Goal: Transaction & Acquisition: Subscribe to service/newsletter

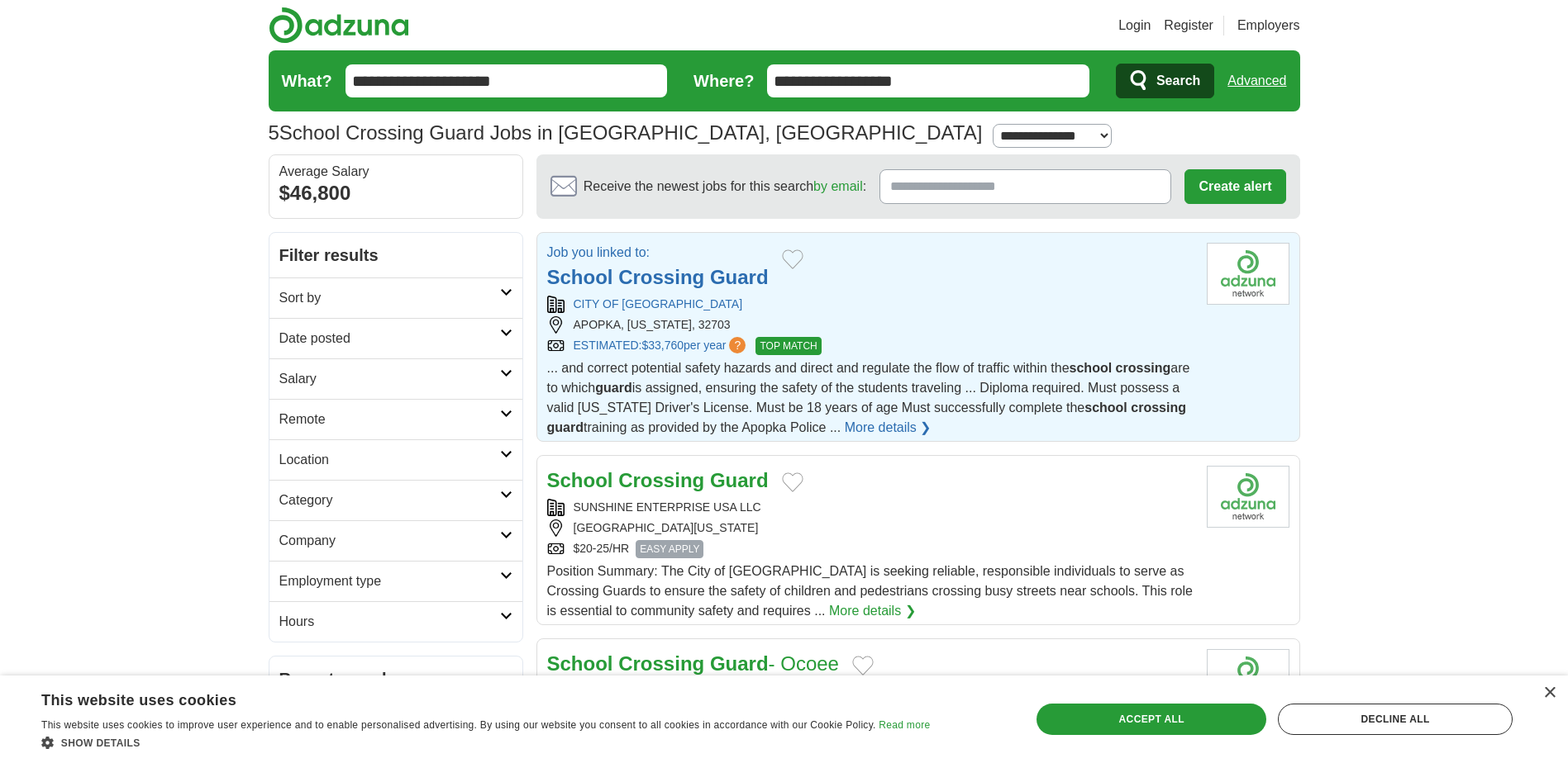
click at [931, 424] on link "More details ❯" at bounding box center [887, 428] width 87 height 20
click at [931, 423] on link "More details ❯" at bounding box center [887, 428] width 87 height 20
click at [993, 131] on select "**********" at bounding box center [1052, 136] width 119 height 24
select select "*"
click at [993, 124] on select "**********" at bounding box center [1052, 136] width 119 height 24
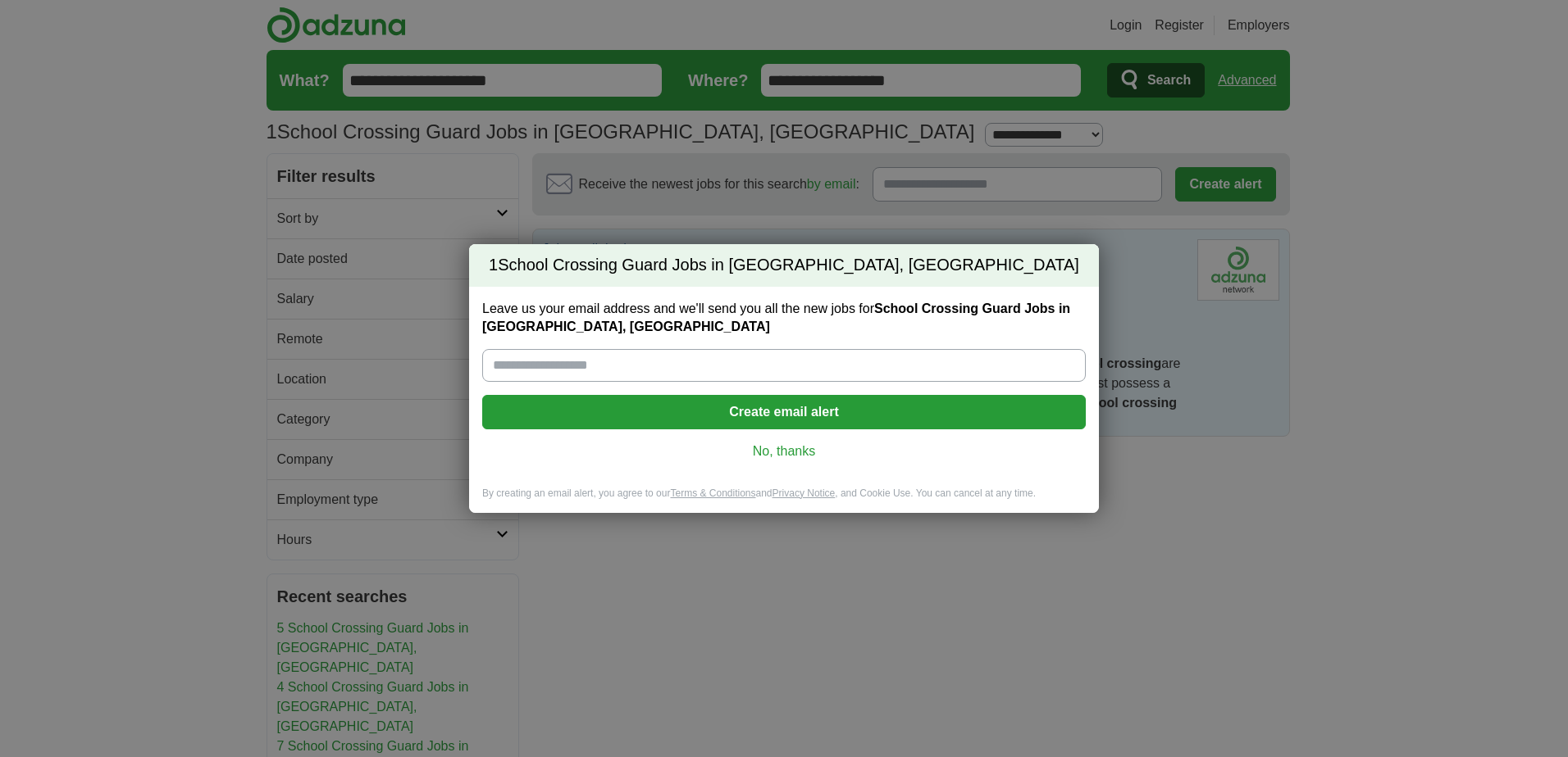
click at [552, 359] on input "Leave us your email address and we'll send you all the new jobs for School Cros…" at bounding box center [784, 366] width 604 height 33
type input "**********"
click at [791, 412] on button "Create email alert" at bounding box center [784, 412] width 604 height 34
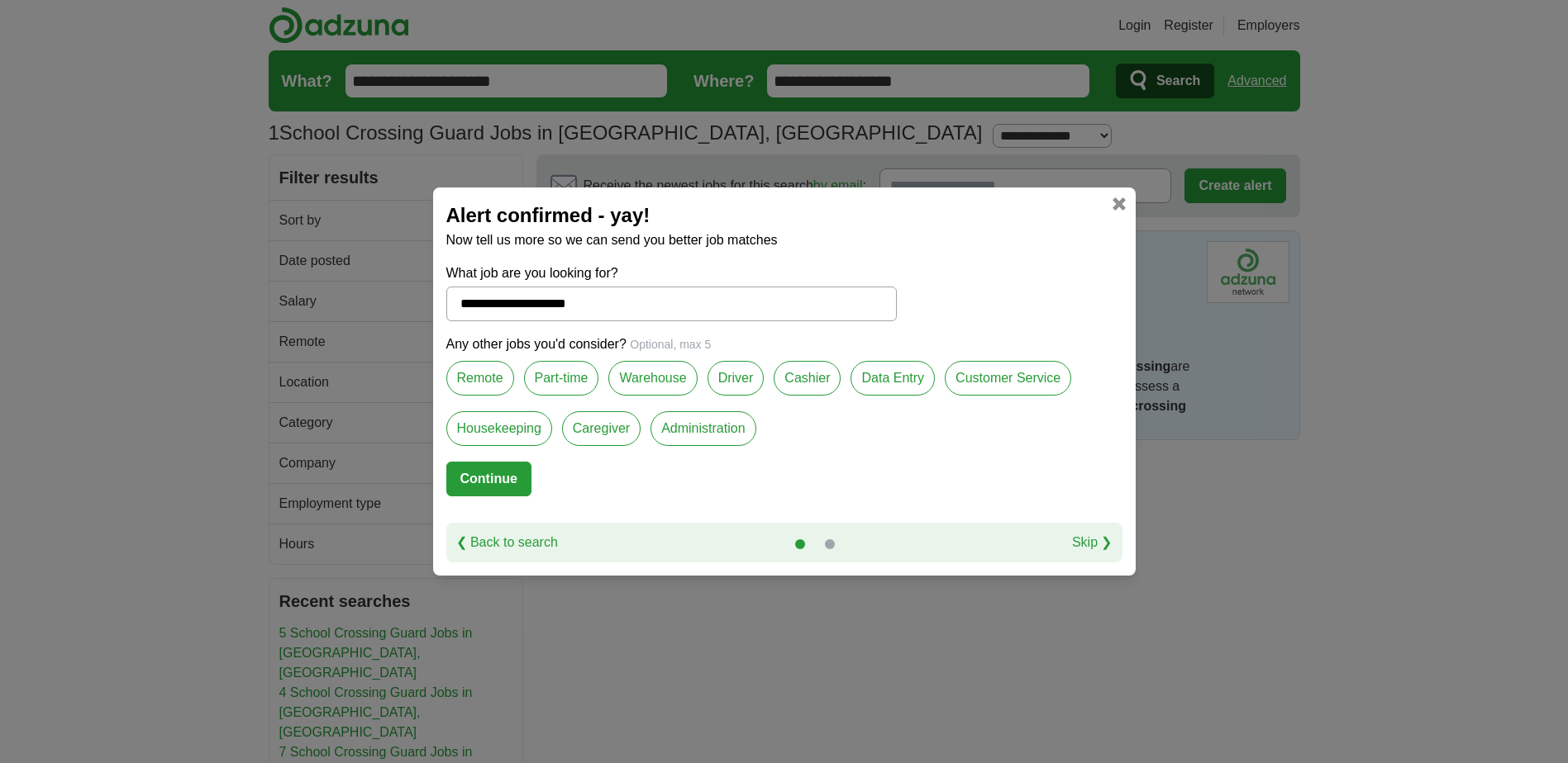
click at [1087, 541] on link "Skip ❯" at bounding box center [1093, 543] width 40 height 20
select select "*"
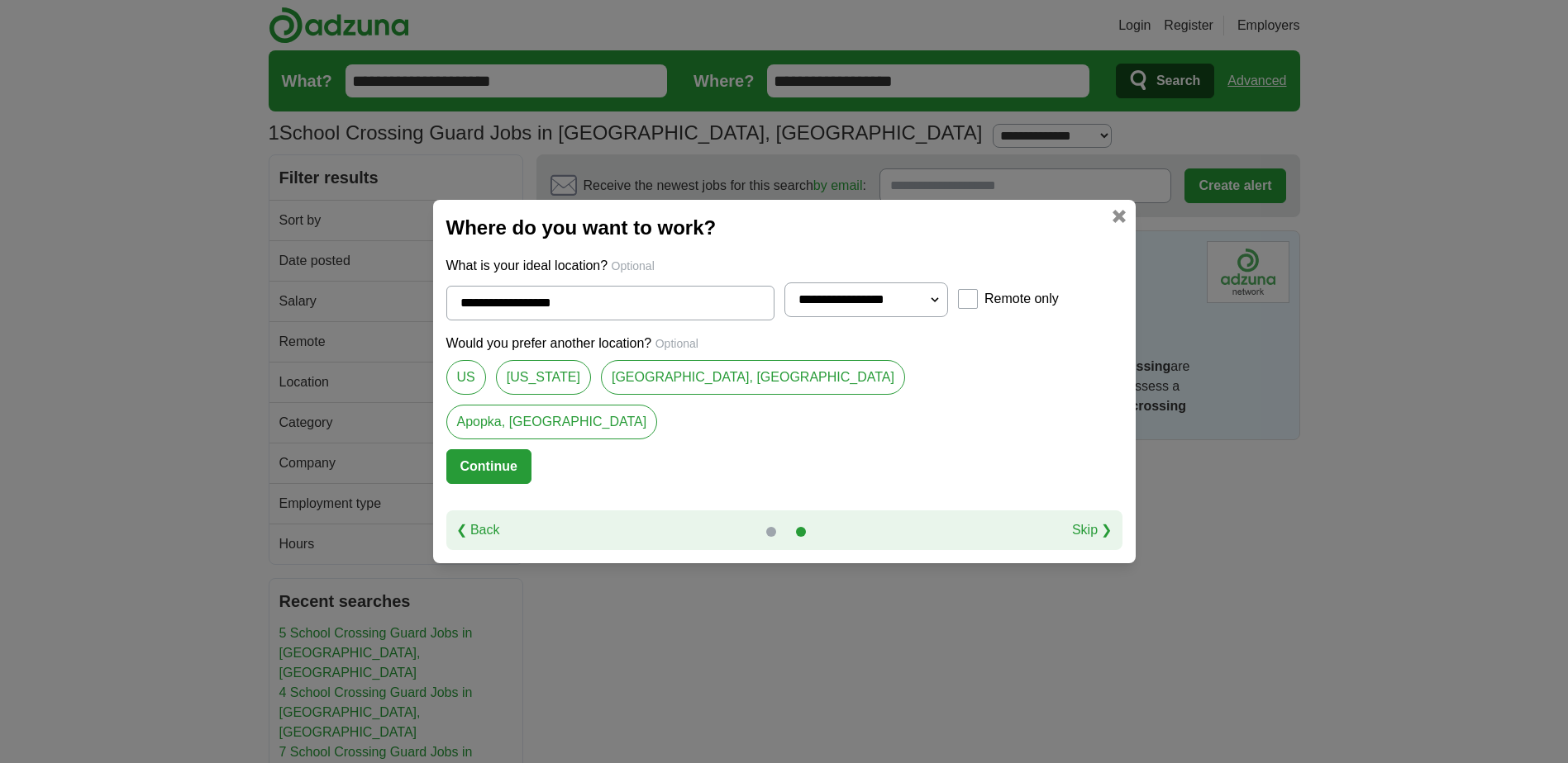
click at [1072, 520] on link "Skip ❯" at bounding box center [1093, 530] width 40 height 20
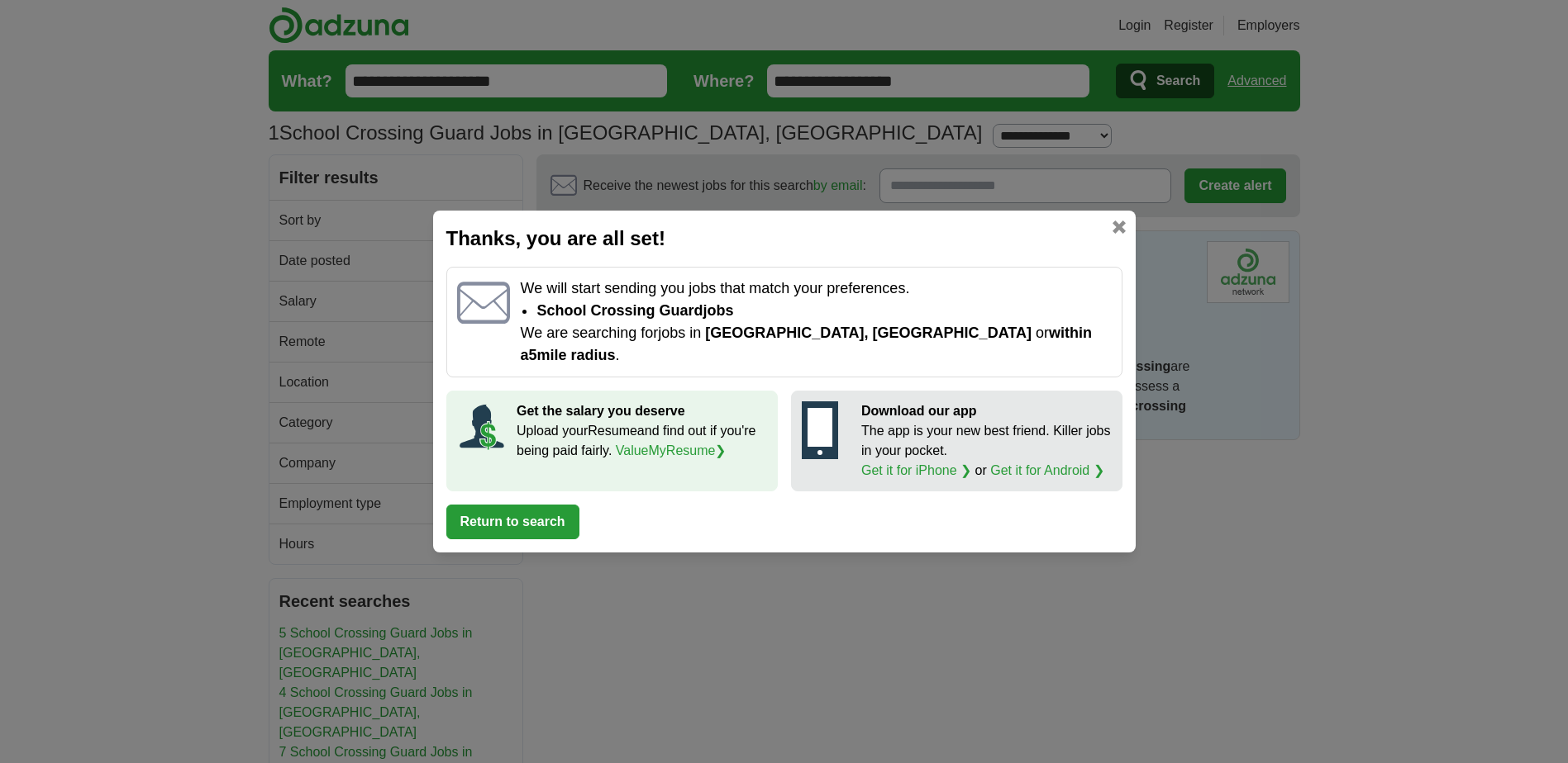
click at [1115, 234] on link at bounding box center [1119, 227] width 13 height 13
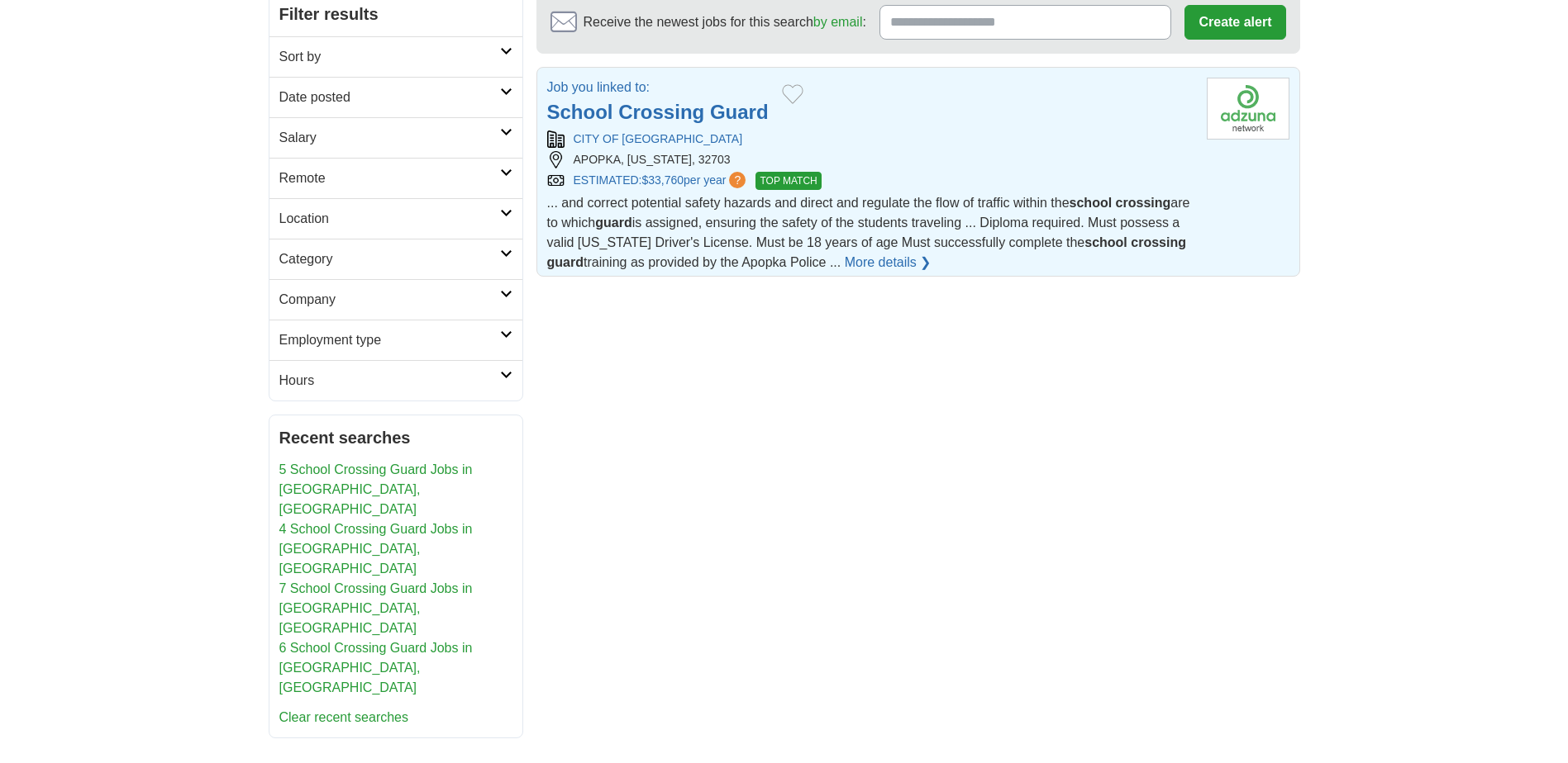
scroll to position [165, 0]
click at [344, 466] on link "5 School Crossing Guard Jobs in [GEOGRAPHIC_DATA], [GEOGRAPHIC_DATA]" at bounding box center [376, 488] width 194 height 54
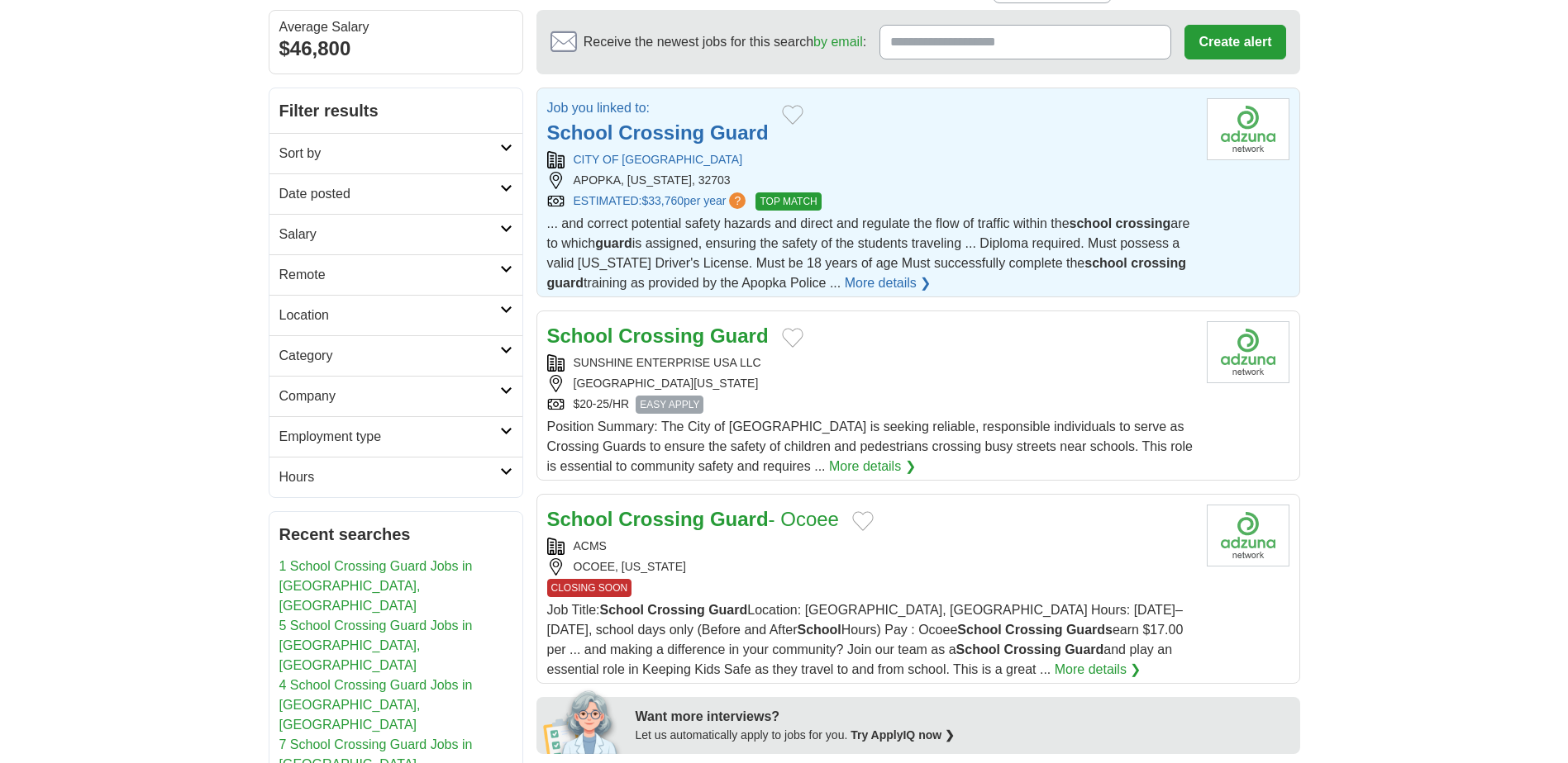
scroll to position [165, 0]
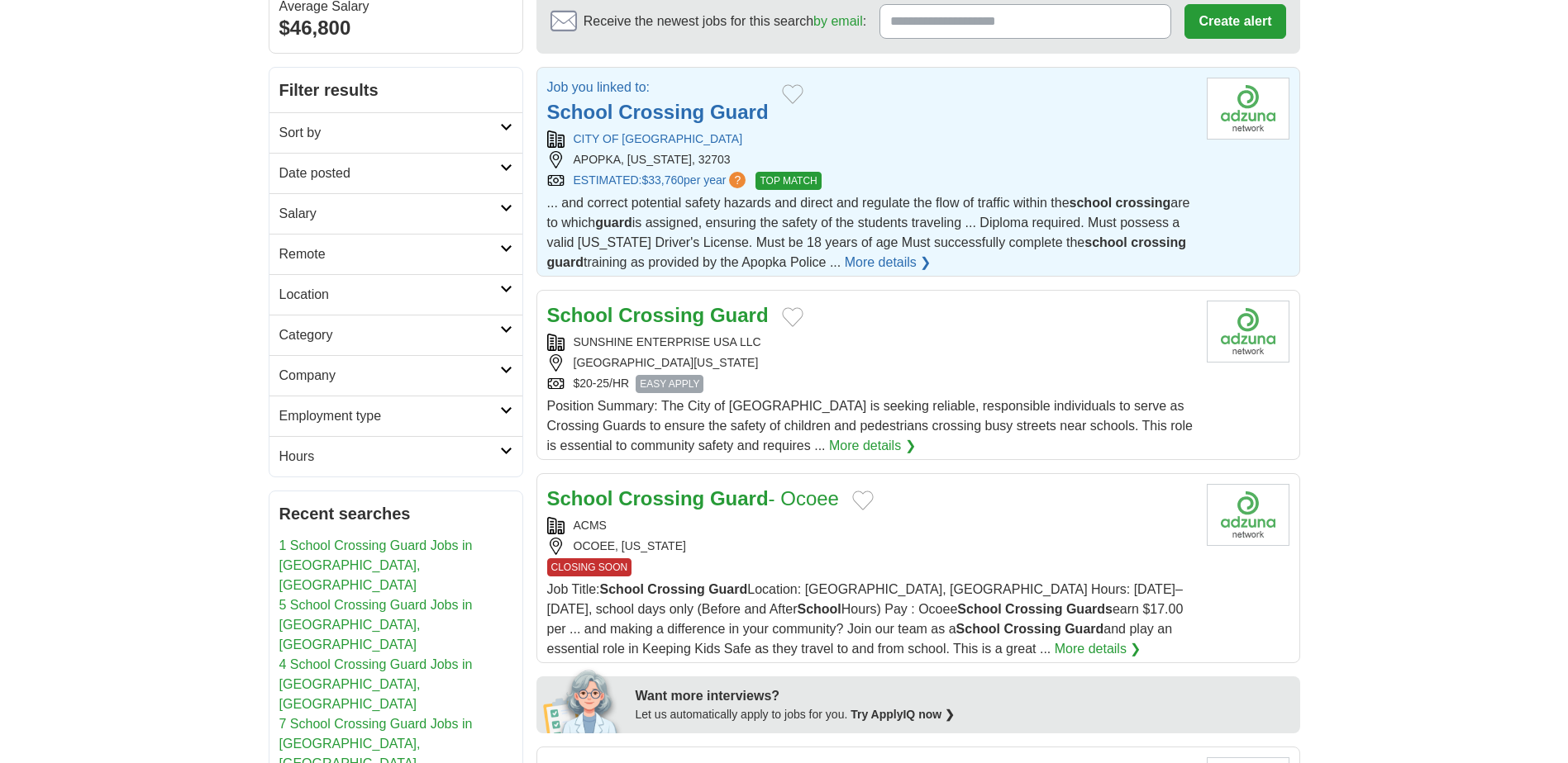
click at [356, 546] on link "1 School Crossing Guard Jobs in [GEOGRAPHIC_DATA], [GEOGRAPHIC_DATA]" at bounding box center [376, 565] width 194 height 54
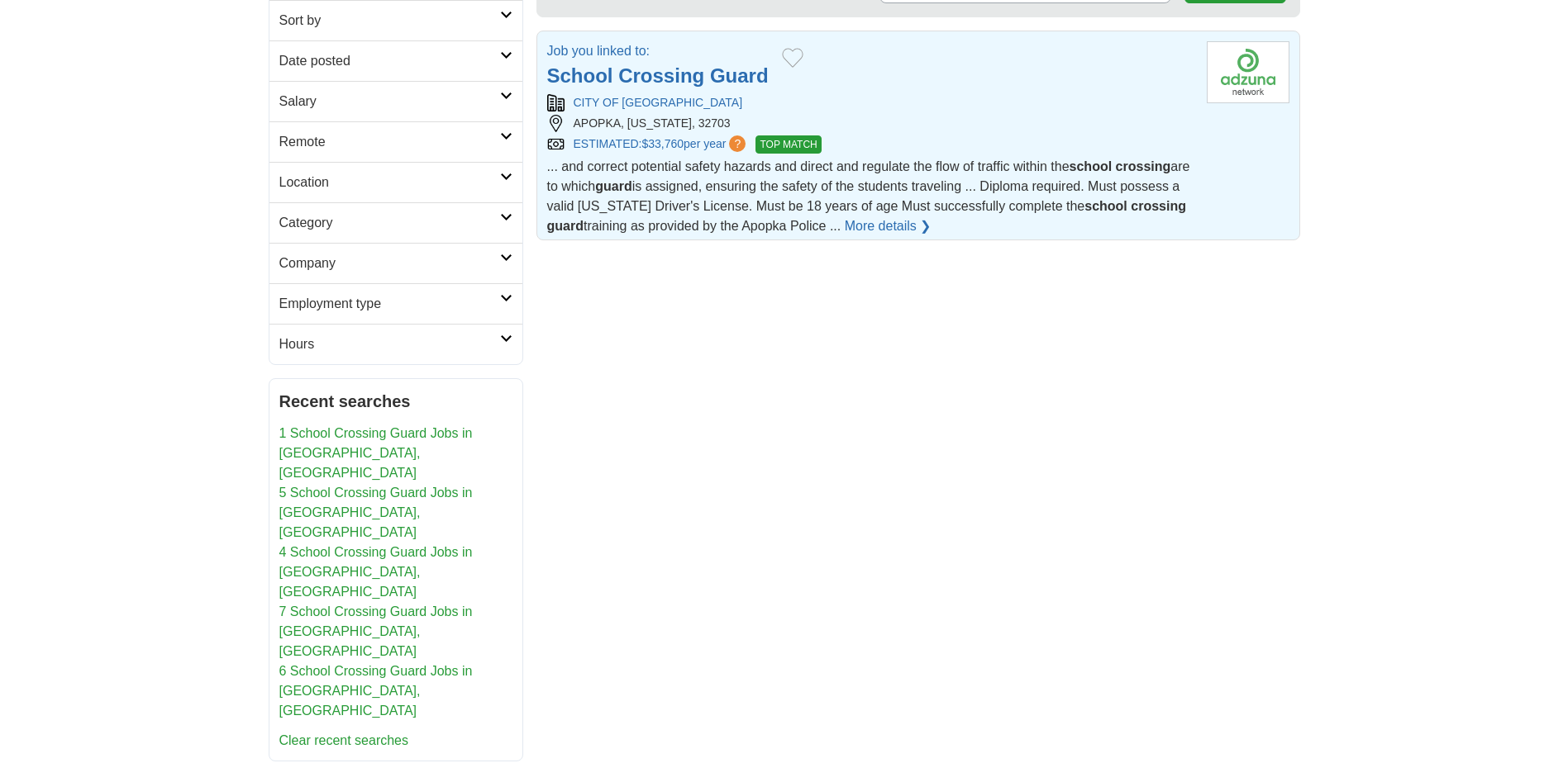
scroll to position [331, 0]
